Goal: Task Accomplishment & Management: Use online tool/utility

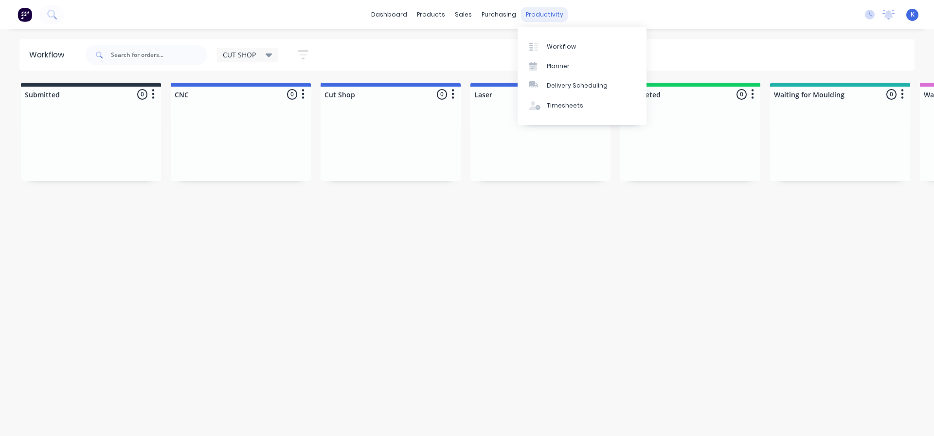
click at [542, 13] on div "productivity" at bounding box center [544, 14] width 47 height 15
click at [554, 47] on div "Workflow" at bounding box center [561, 46] width 29 height 9
click at [564, 47] on div "Workflow" at bounding box center [561, 46] width 29 height 9
drag, startPoint x: 519, startPoint y: 230, endPoint x: 512, endPoint y: 230, distance: 7.3
click at [512, 230] on div "Workflow CUT SHOP Save new view None edit CUT SHOP (Default) edit DISPATCH edit…" at bounding box center [467, 228] width 934 height 378
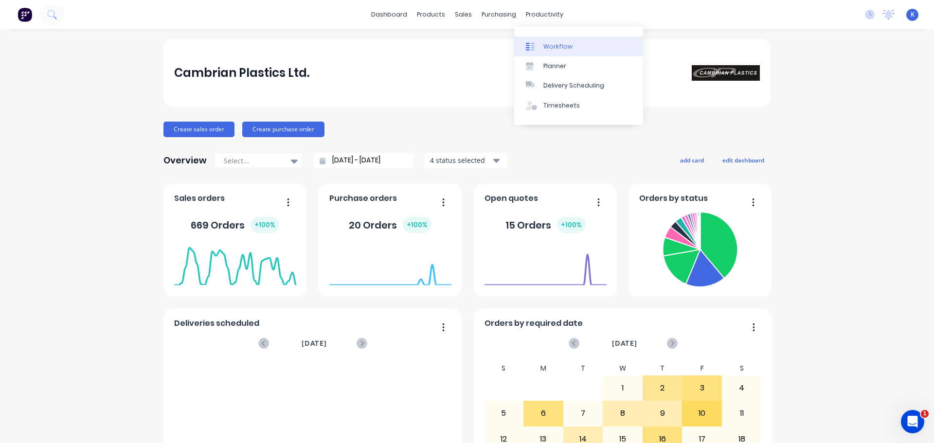
click at [559, 47] on div "Workflow" at bounding box center [558, 46] width 29 height 9
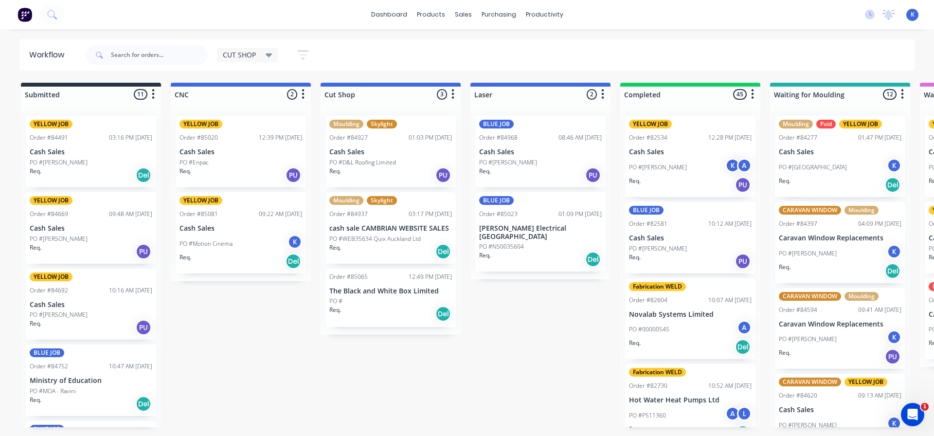
click at [389, 295] on p "The Black and White Box Limited" at bounding box center [391, 291] width 123 height 8
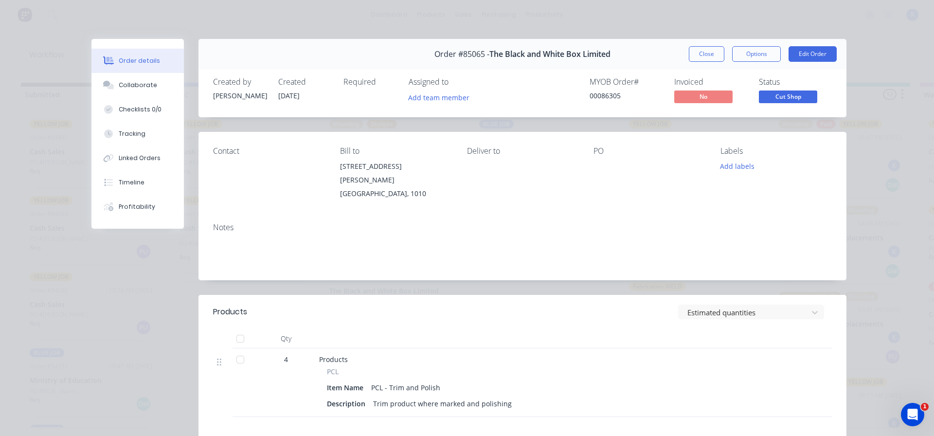
click at [692, 55] on button "Close" at bounding box center [707, 54] width 36 height 16
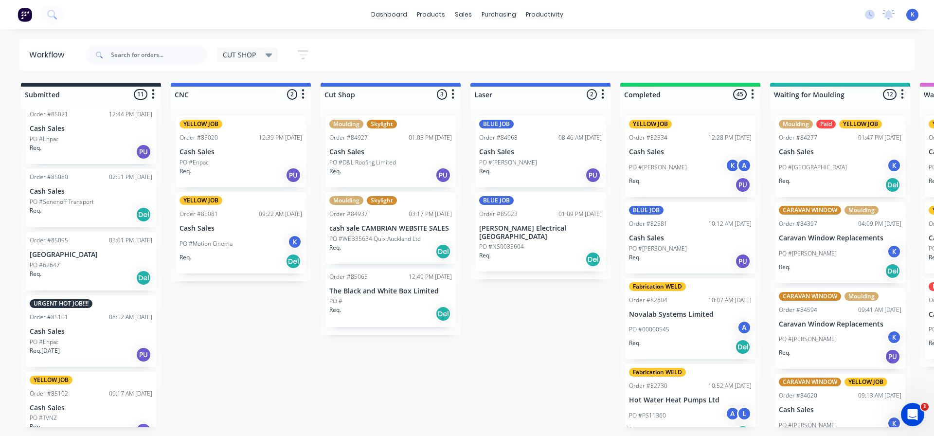
scroll to position [497, 0]
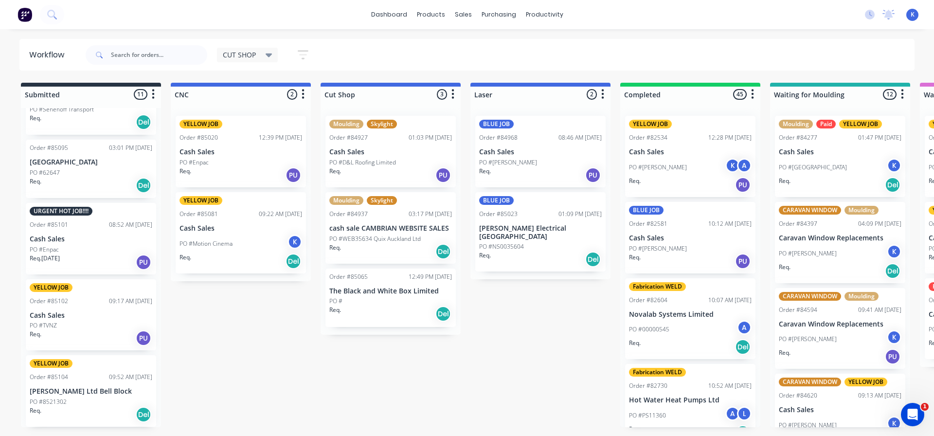
click at [61, 246] on div "PO #Enpac" at bounding box center [91, 249] width 123 height 9
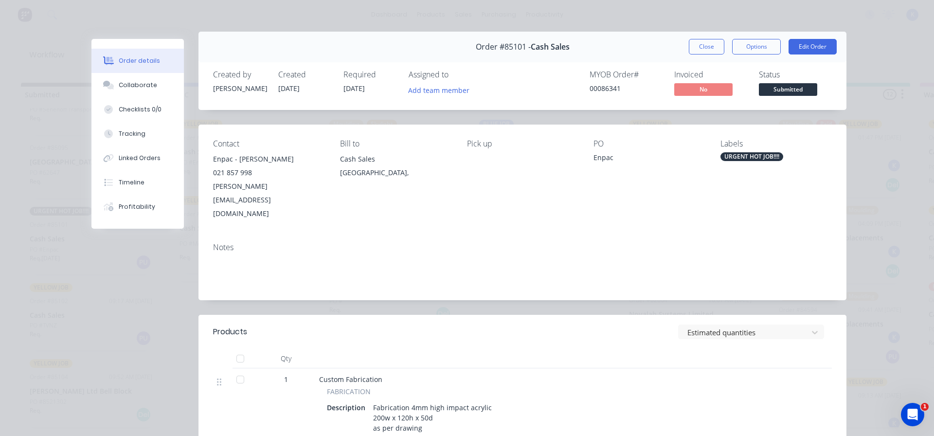
scroll to position [0, 0]
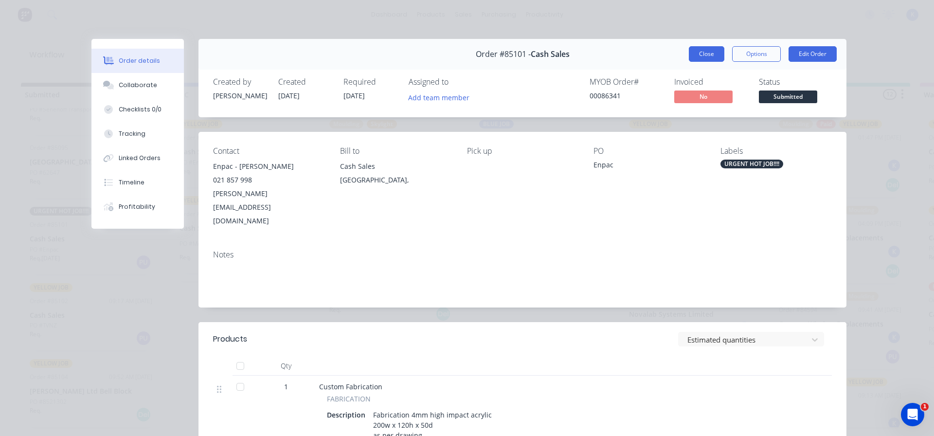
click at [701, 51] on button "Close" at bounding box center [707, 54] width 36 height 16
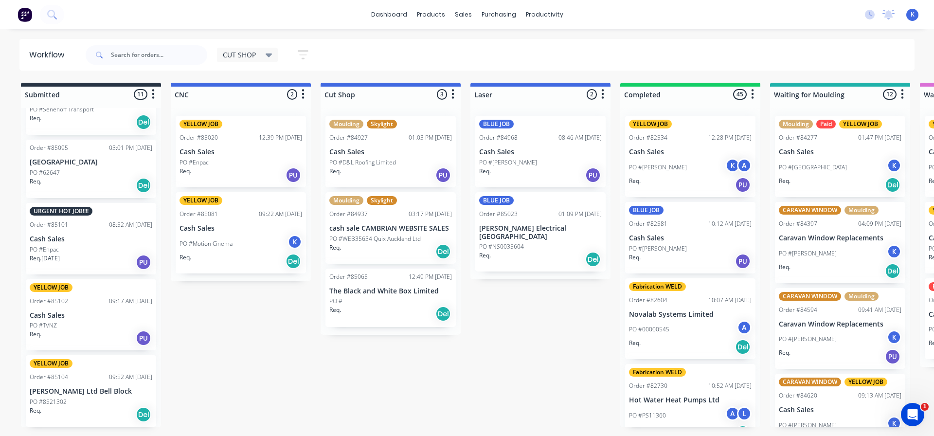
click at [211, 161] on div "PO #Enpac" at bounding box center [241, 162] width 123 height 9
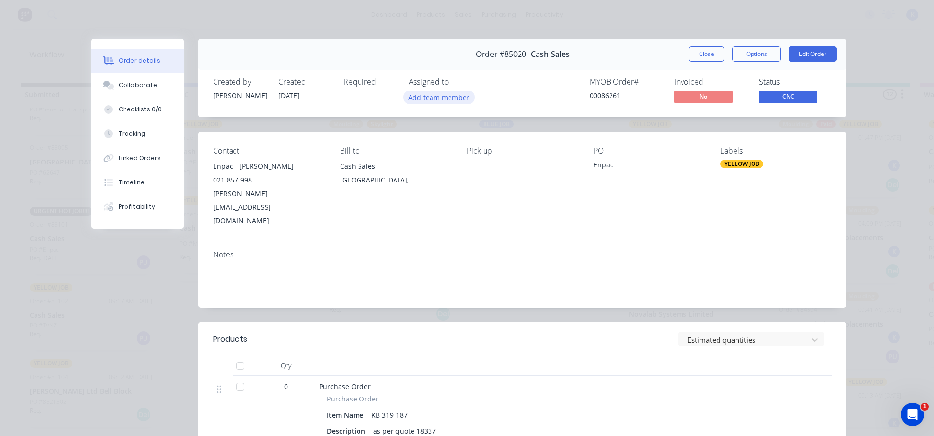
click at [431, 97] on button "Add team member" at bounding box center [439, 97] width 72 height 13
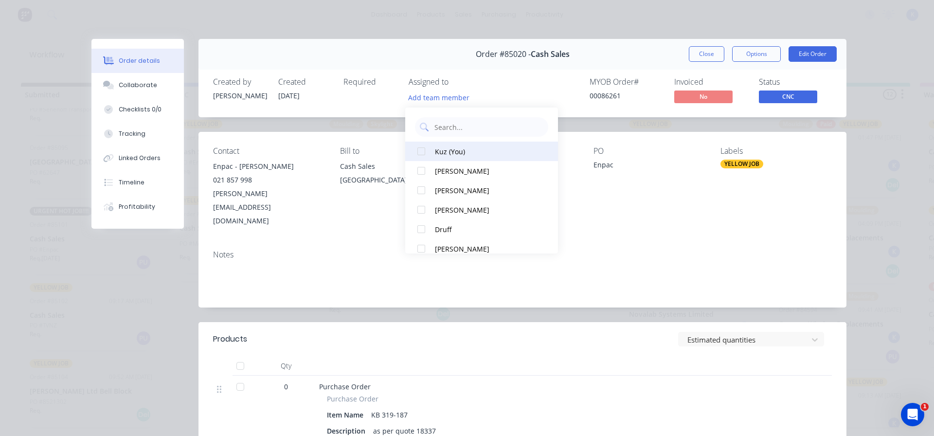
click at [415, 156] on div at bounding box center [421, 151] width 19 height 19
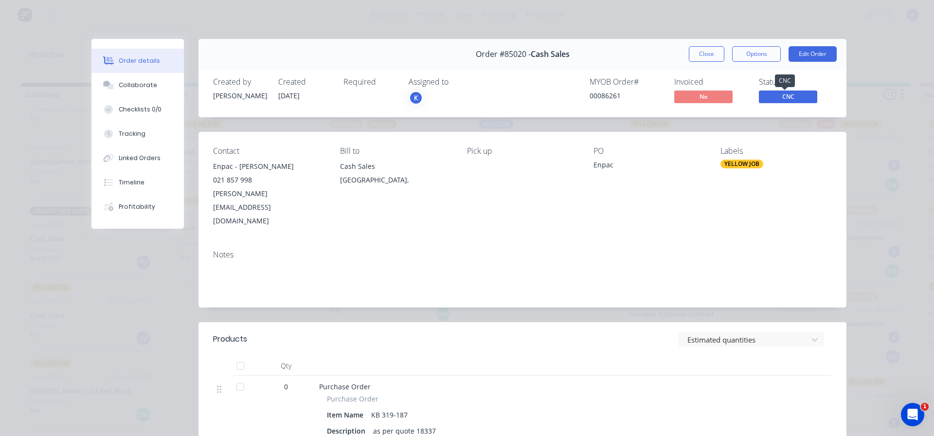
click at [792, 94] on span "CNC" at bounding box center [788, 97] width 58 height 12
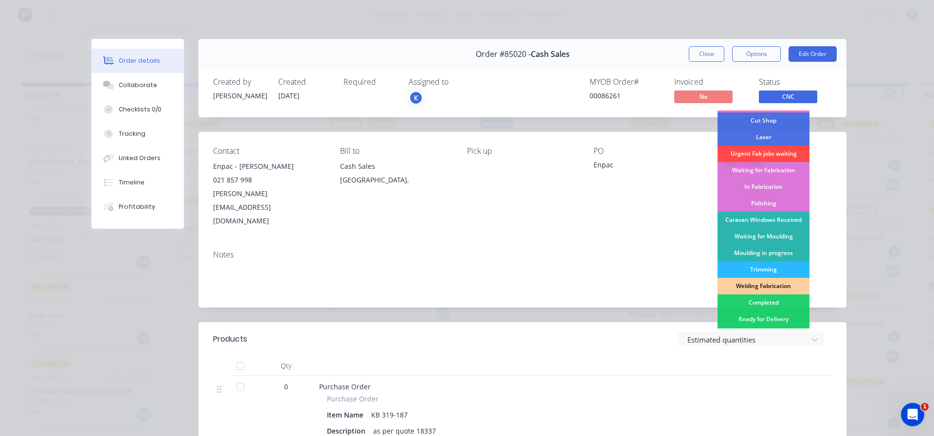
scroll to position [192, 0]
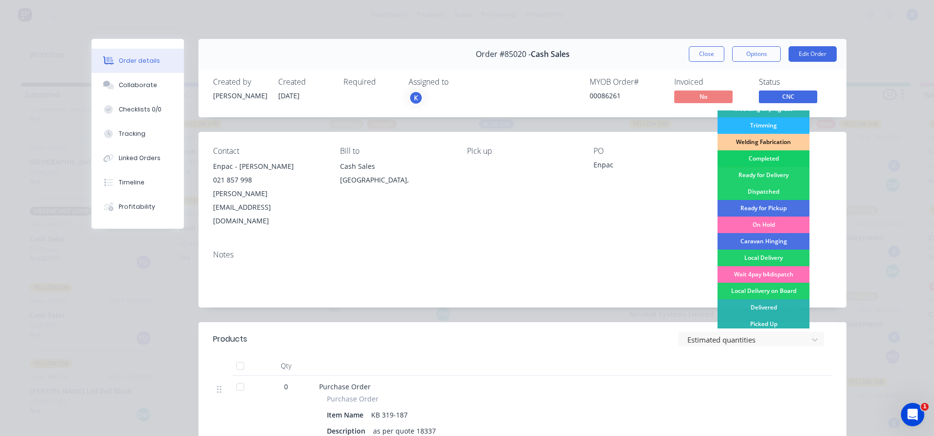
click at [771, 156] on div "Completed" at bounding box center [764, 158] width 92 height 17
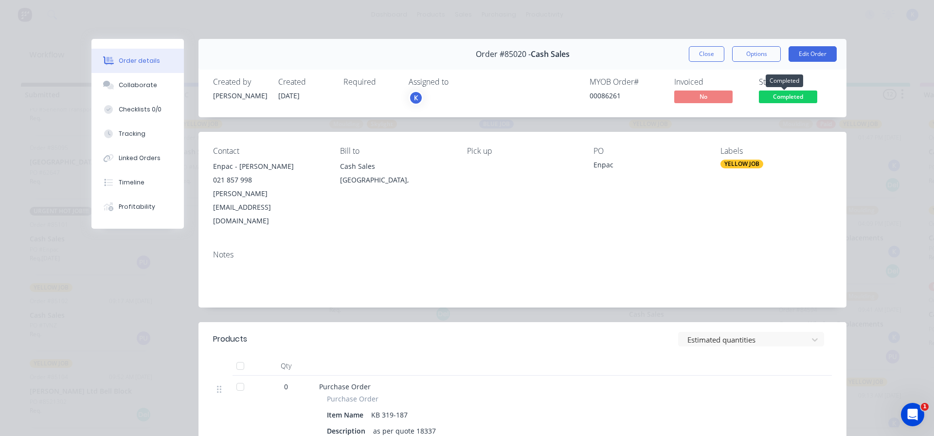
click at [773, 98] on span "Completed" at bounding box center [788, 97] width 58 height 12
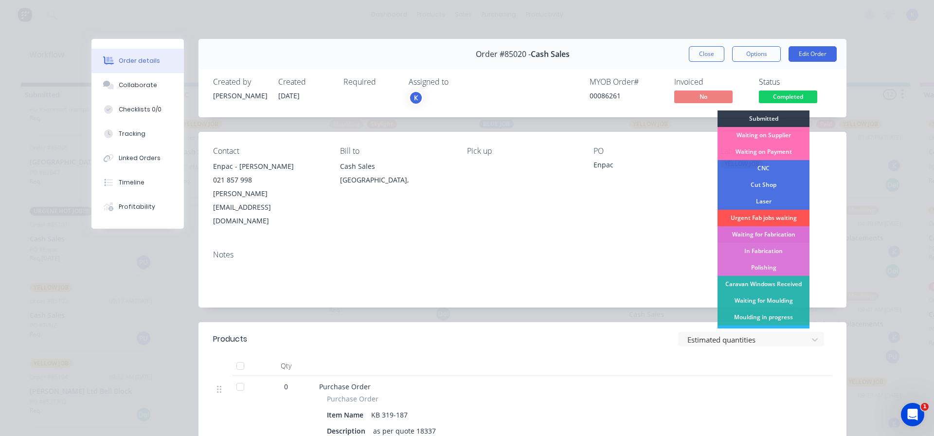
click at [773, 233] on div "Waiting for Fabrication" at bounding box center [764, 234] width 92 height 17
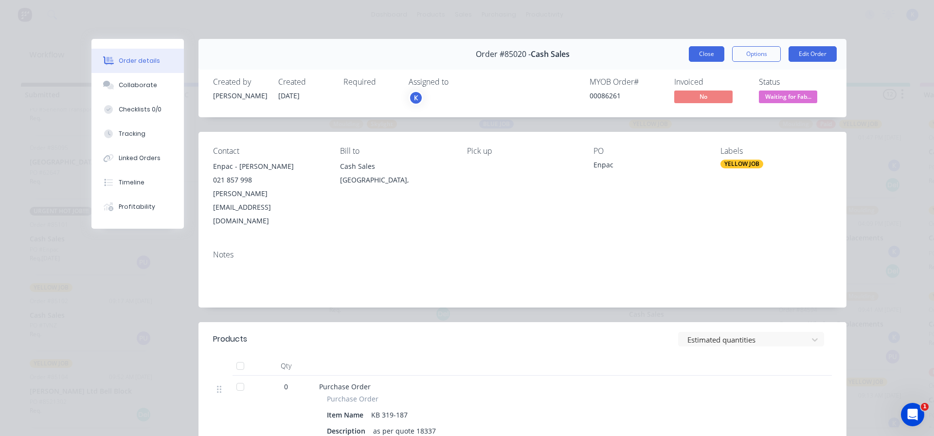
click at [697, 56] on button "Close" at bounding box center [707, 54] width 36 height 16
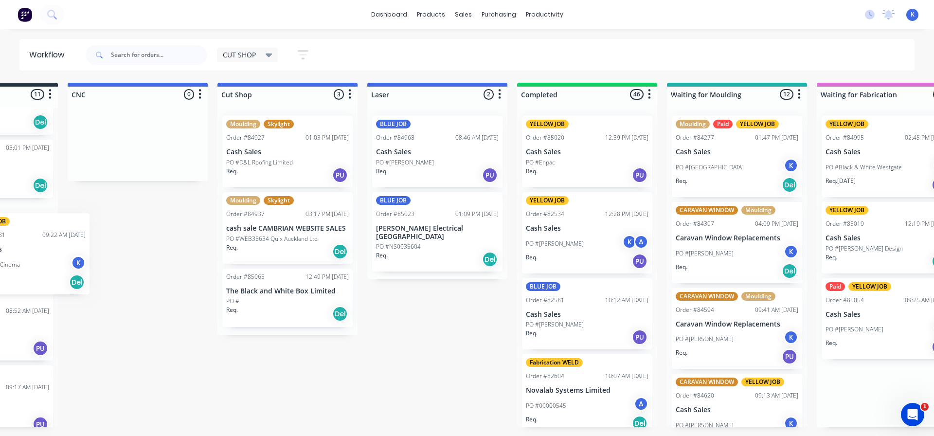
scroll to position [0, 0]
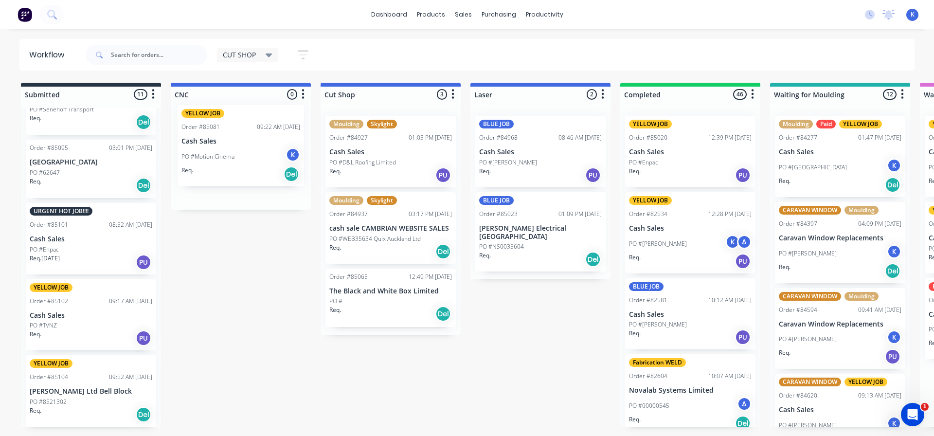
drag, startPoint x: 710, startPoint y: 146, endPoint x: 219, endPoint y: 137, distance: 490.7
click at [54, 242] on p "Cash Sales" at bounding box center [91, 239] width 123 height 8
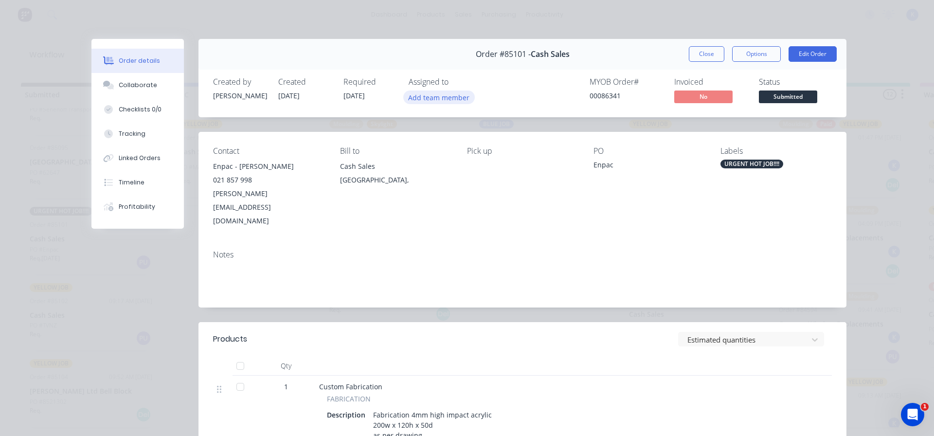
click at [413, 99] on button "Add team member" at bounding box center [439, 97] width 72 height 13
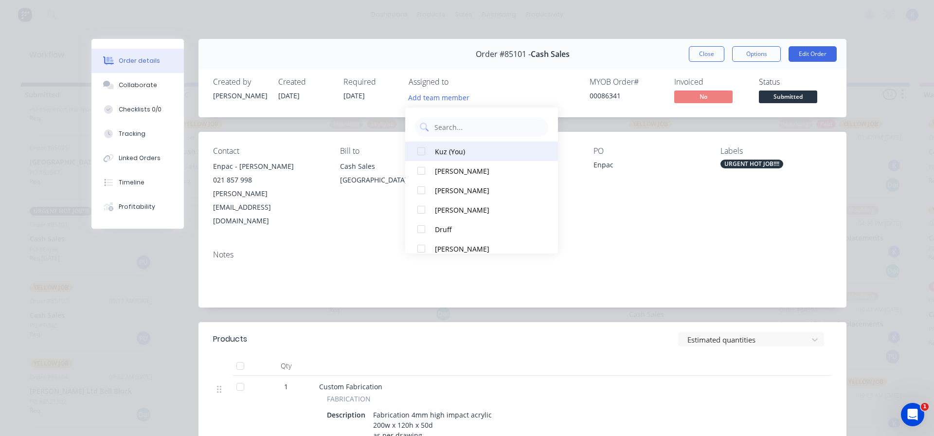
click at [423, 152] on div at bounding box center [421, 151] width 19 height 19
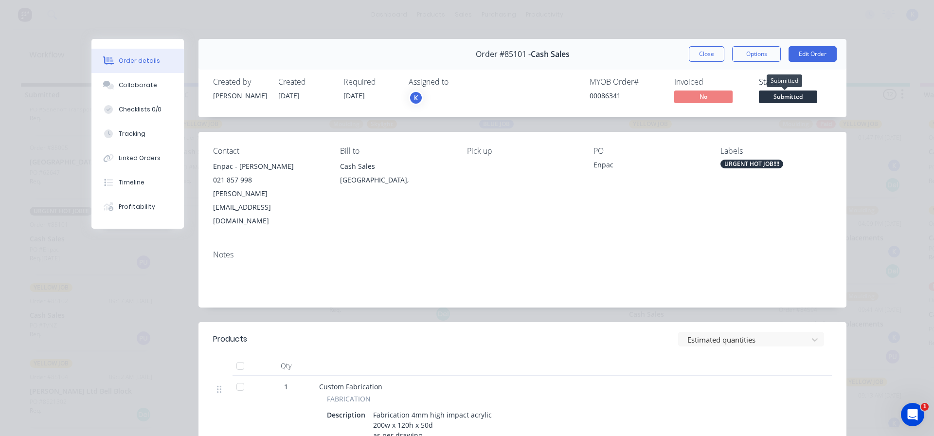
click at [764, 96] on span "Submitted" at bounding box center [788, 97] width 58 height 12
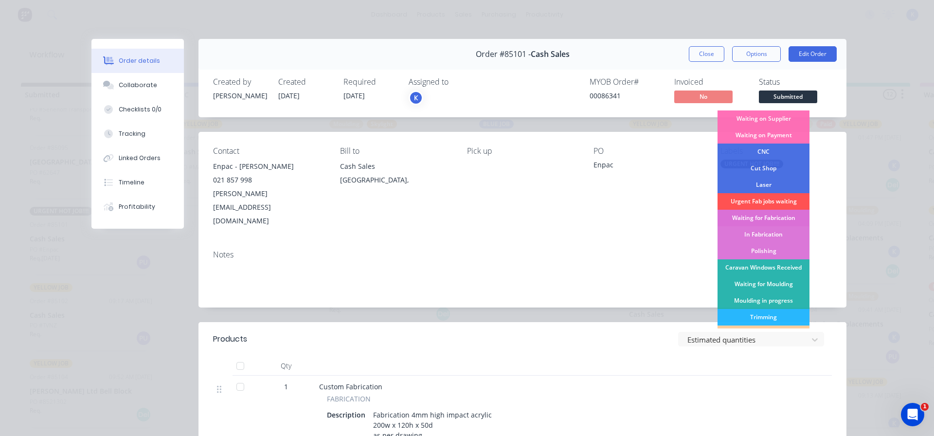
click at [779, 217] on div "Waiting for Fabrication" at bounding box center [764, 218] width 92 height 17
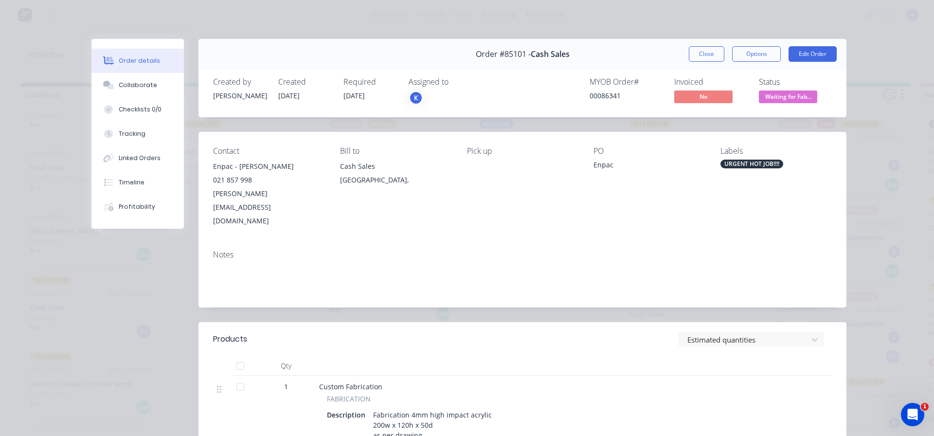
scroll to position [421, 0]
click at [701, 55] on button "Close" at bounding box center [707, 54] width 36 height 16
